Goal: Task Accomplishment & Management: Use online tool/utility

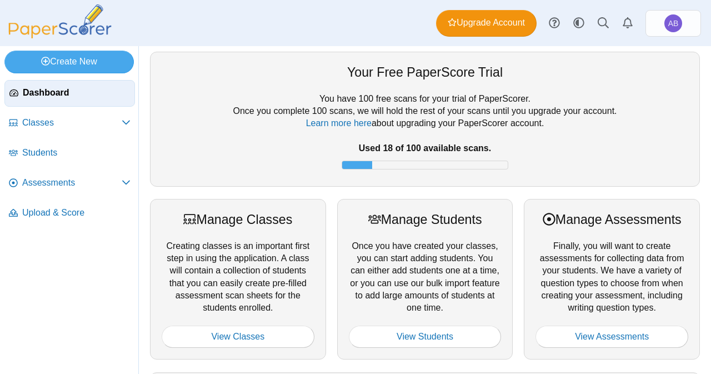
click at [47, 275] on nav "Dashboard Classes PRO" at bounding box center [69, 225] width 138 height 298
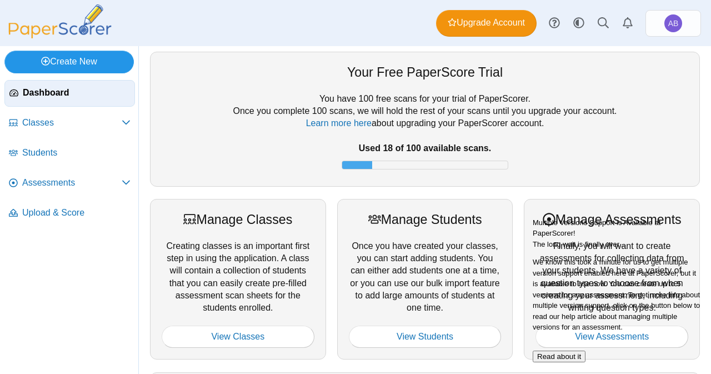
click at [54, 64] on link "Create New" at bounding box center [68, 62] width 129 height 22
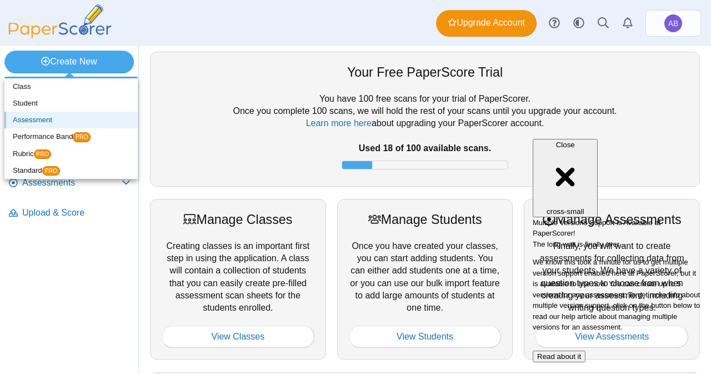
click at [55, 123] on link "Assessment" at bounding box center [70, 120] width 133 height 17
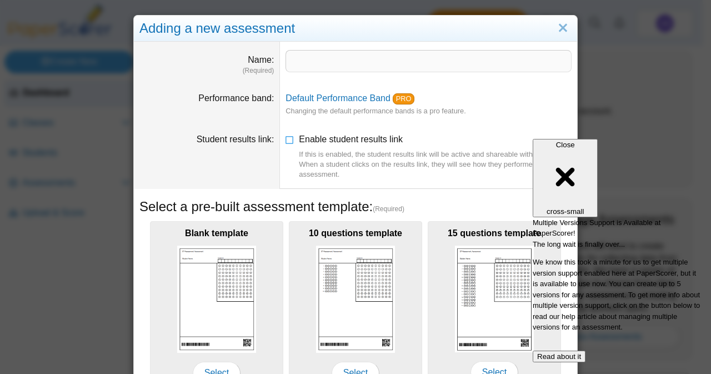
click at [586, 351] on button "Read about it" at bounding box center [559, 357] width 53 height 12
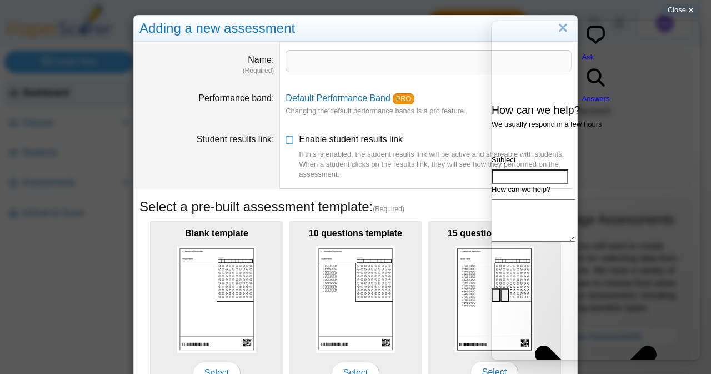
click at [318, 47] on dd at bounding box center [428, 63] width 297 height 42
click at [685, 6] on span "Close" at bounding box center [677, 10] width 18 height 8
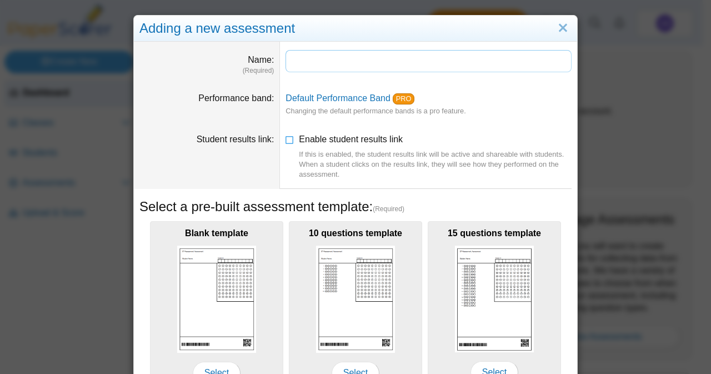
click at [329, 51] on input "Name" at bounding box center [429, 61] width 286 height 22
type input "**********"
click at [286, 139] on icon at bounding box center [290, 137] width 9 height 8
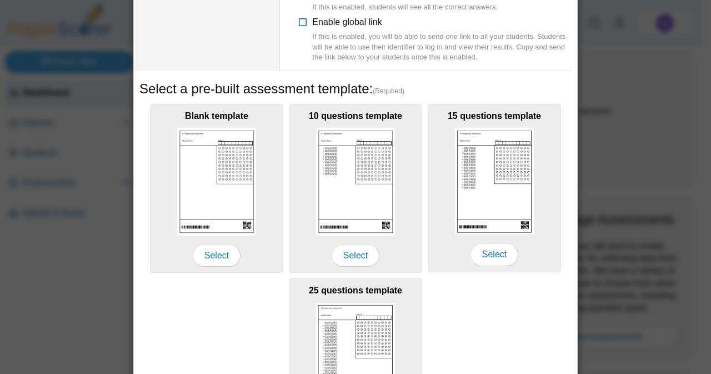
scroll to position [273, 0]
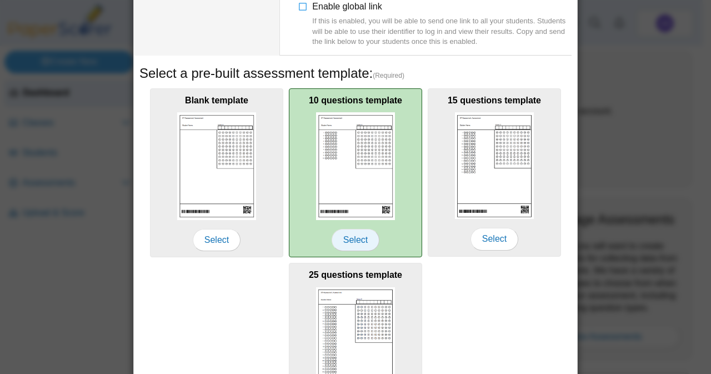
click at [348, 230] on span "Select" at bounding box center [356, 240] width 48 height 22
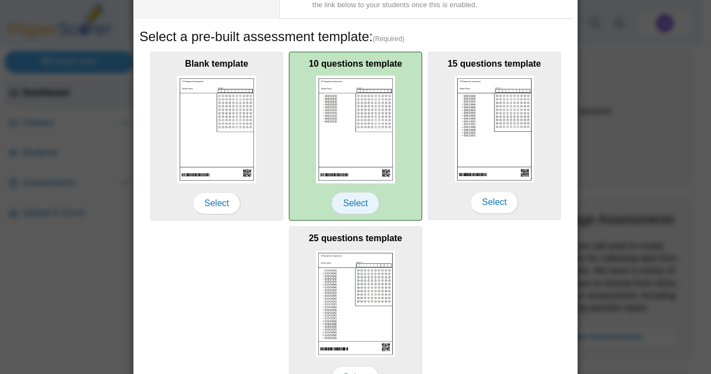
scroll to position [310, 0]
click at [355, 204] on span "Select" at bounding box center [356, 203] width 48 height 22
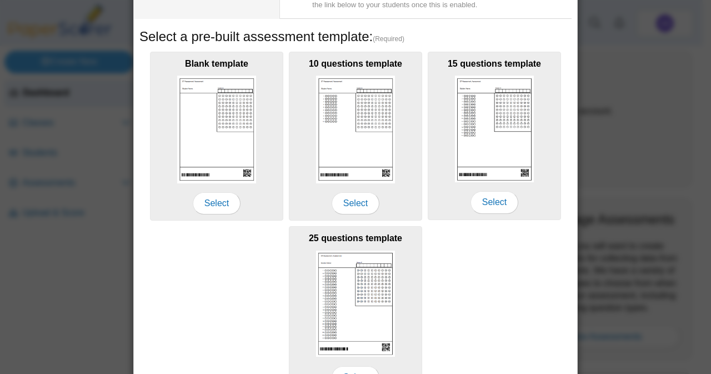
scroll to position [372, 0]
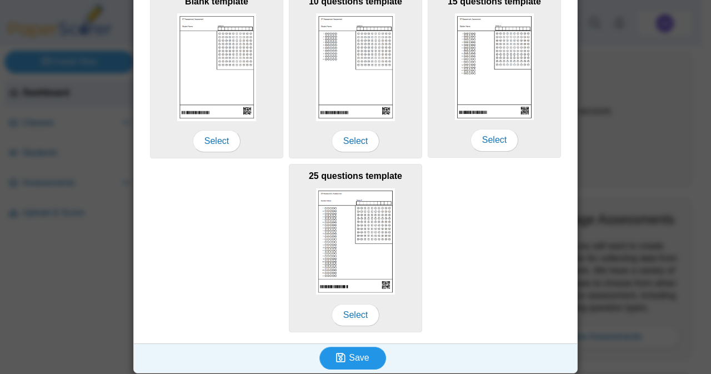
click at [353, 356] on span "Save" at bounding box center [359, 357] width 20 height 9
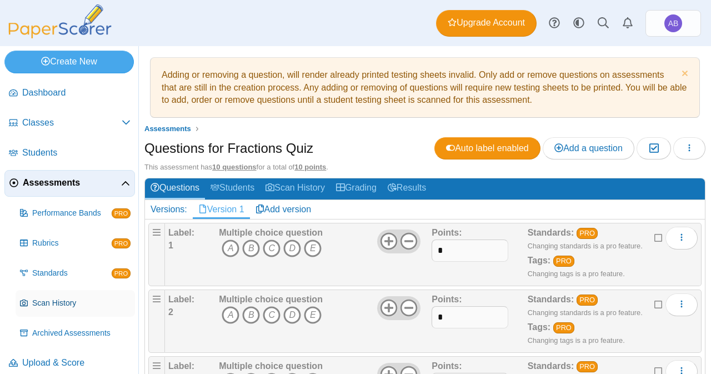
scroll to position [9, 0]
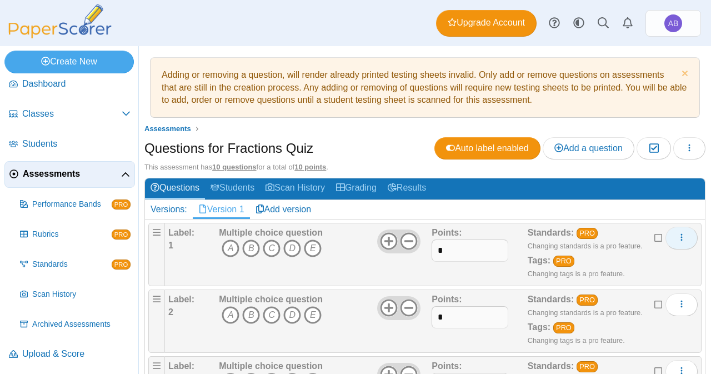
click at [681, 242] on button "More options" at bounding box center [682, 238] width 32 height 22
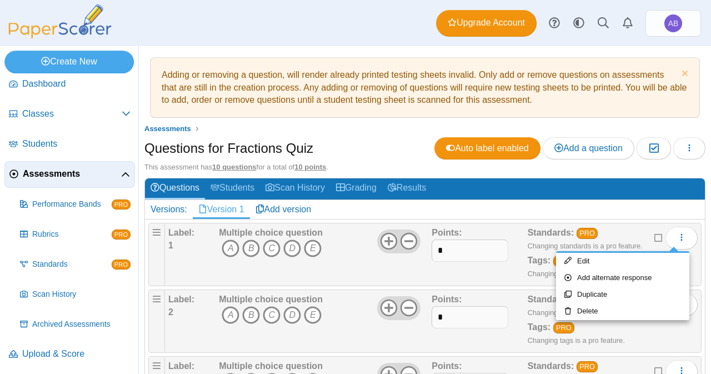
click at [374, 273] on div "Multiple choice question A B C D E" at bounding box center [324, 255] width 216 height 56
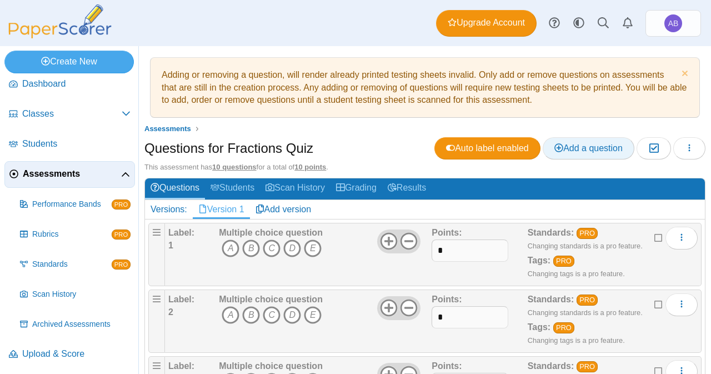
click at [575, 149] on span "Add a question" at bounding box center [589, 147] width 68 height 9
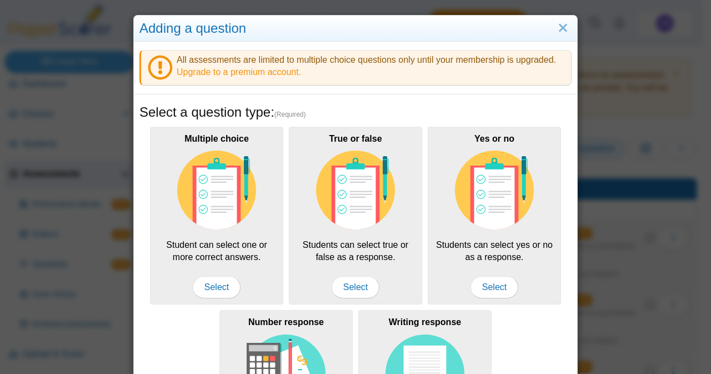
scroll to position [0, 0]
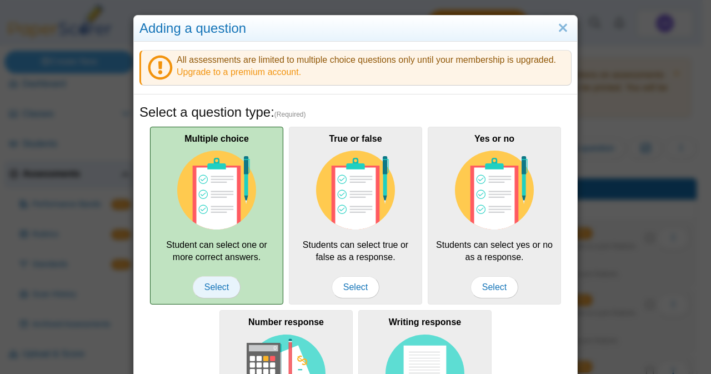
click at [209, 284] on span "Select" at bounding box center [217, 287] width 48 height 22
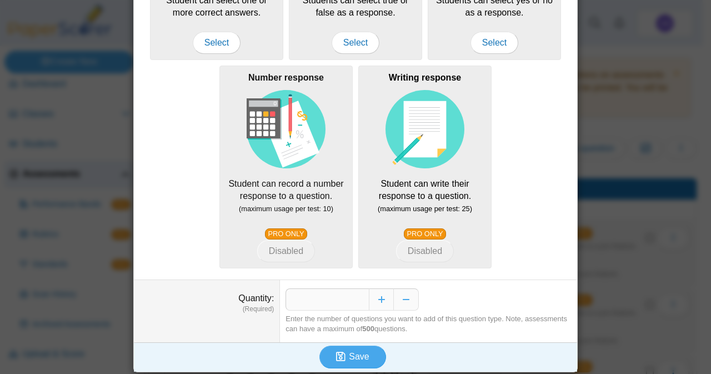
scroll to position [244, 0]
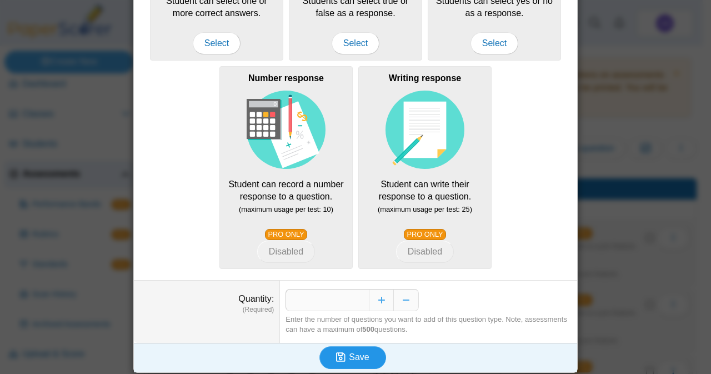
click at [353, 355] on span "Save" at bounding box center [359, 356] width 20 height 9
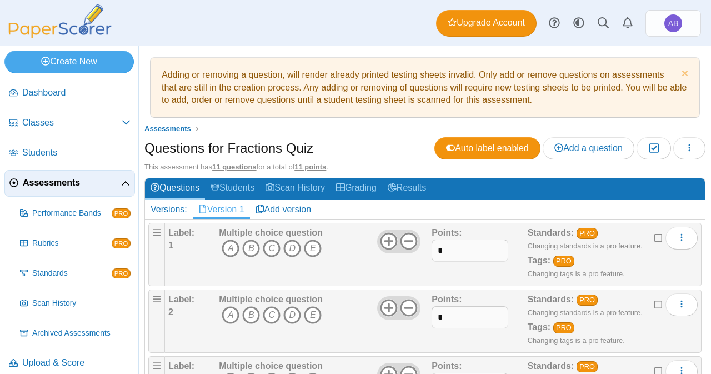
click at [332, 264] on div "Multiple choice question A B C D E" at bounding box center [324, 255] width 216 height 56
click at [271, 210] on link "Add version" at bounding box center [283, 209] width 67 height 19
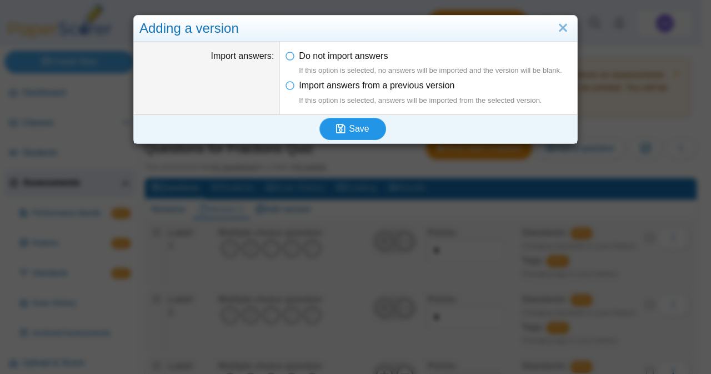
click at [341, 127] on icon "submit" at bounding box center [340, 128] width 9 height 11
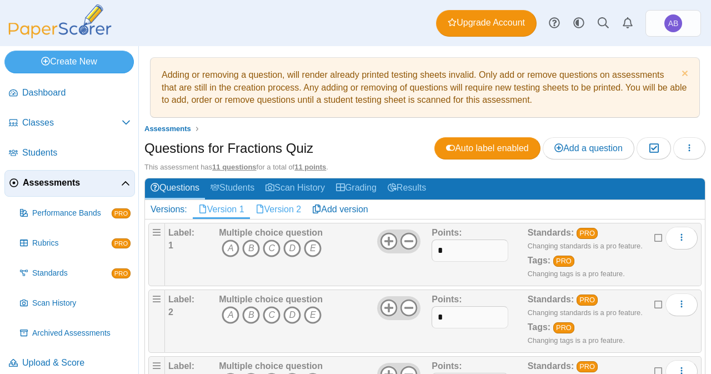
click at [290, 207] on link "Version 2" at bounding box center [278, 209] width 57 height 19
click at [231, 312] on icon "A" at bounding box center [231, 315] width 18 height 18
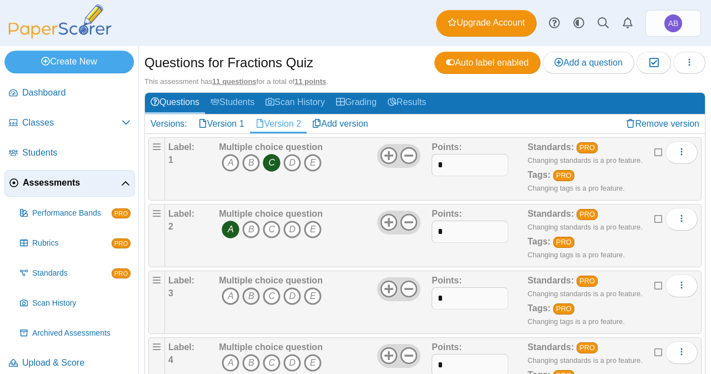
click at [250, 296] on icon "B" at bounding box center [251, 296] width 18 height 18
